Goal: Task Accomplishment & Management: Manage account settings

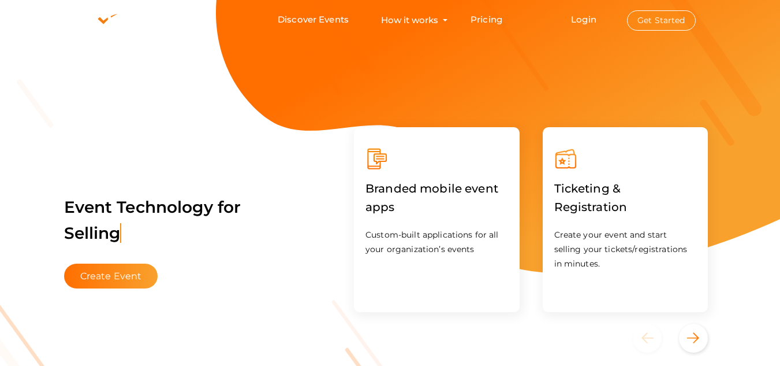
click at [645, 18] on button "Get Started" at bounding box center [661, 20] width 69 height 20
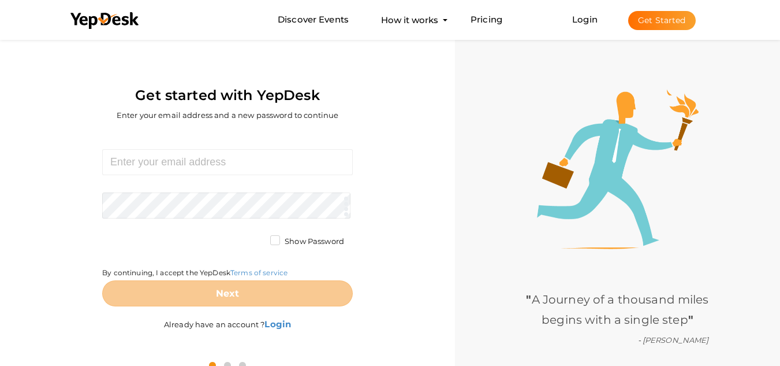
drag, startPoint x: 585, startPoint y: 18, endPoint x: 571, endPoint y: 40, distance: 25.2
click at [585, 18] on link "Login" at bounding box center [584, 19] width 25 height 11
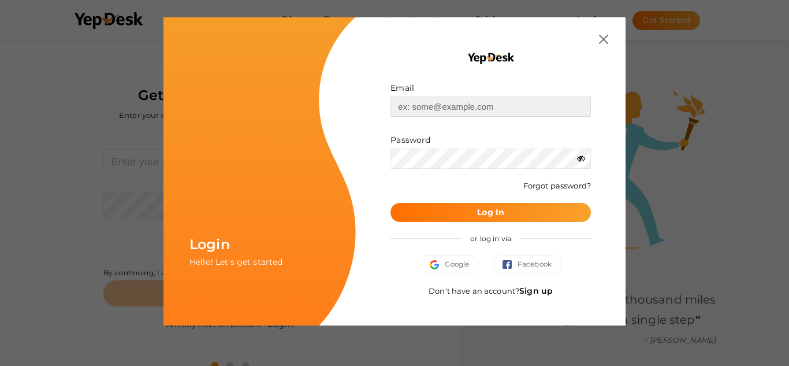
drag, startPoint x: 448, startPoint y: 109, endPoint x: 451, endPoint y: 116, distance: 8.3
click at [448, 109] on input "text" at bounding box center [490, 106] width 200 height 20
type input "[EMAIL_ADDRESS][DOMAIN_NAME]"
click at [500, 210] on b "Log In" at bounding box center [490, 212] width 27 height 10
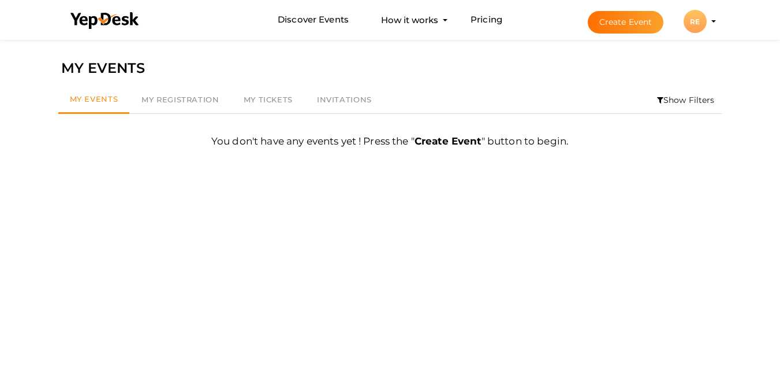
click at [714, 19] on li "Create Event RE RE Real Estatess propsrealestate11@gmail.com Personal Profile M…" at bounding box center [642, 22] width 154 height 42
click at [701, 20] on div "RE" at bounding box center [695, 21] width 23 height 23
